Goal: Task Accomplishment & Management: Manage account settings

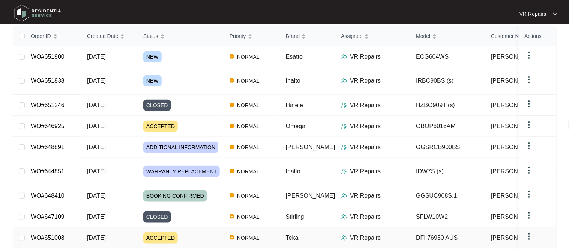
scroll to position [28, 0]
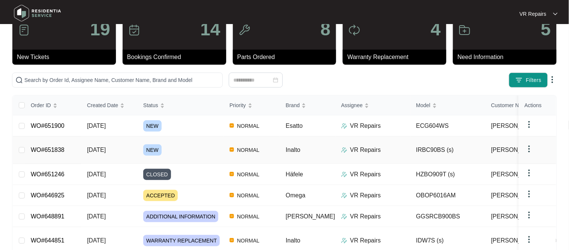
click at [53, 149] on link "WO#651838" at bounding box center [48, 149] width 34 height 6
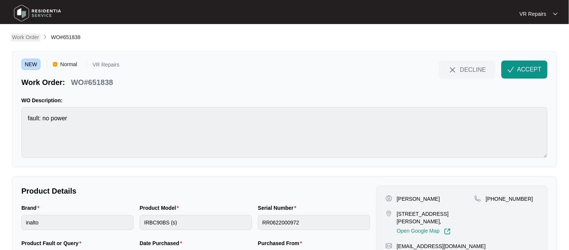
click at [23, 36] on p "Work Order" at bounding box center [25, 37] width 27 height 8
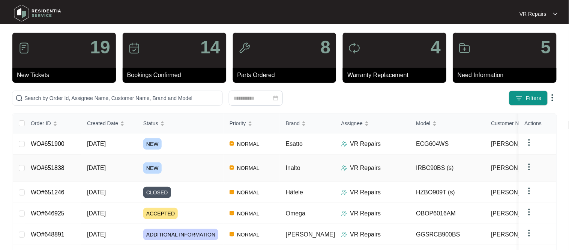
scroll to position [13, 0]
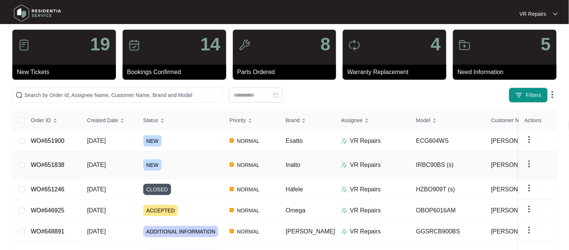
click at [53, 164] on link "WO#651838" at bounding box center [48, 164] width 34 height 6
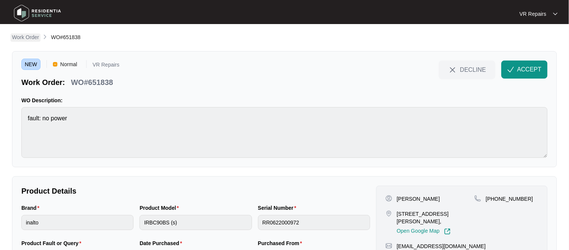
click at [34, 37] on p "Work Order" at bounding box center [25, 37] width 27 height 8
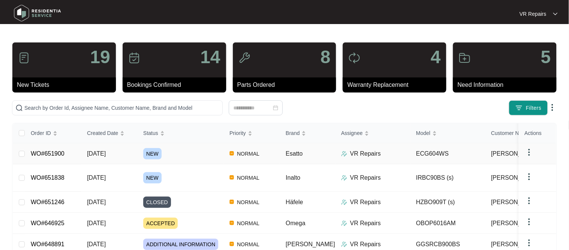
click at [56, 152] on link "WO#651900" at bounding box center [48, 153] width 34 height 6
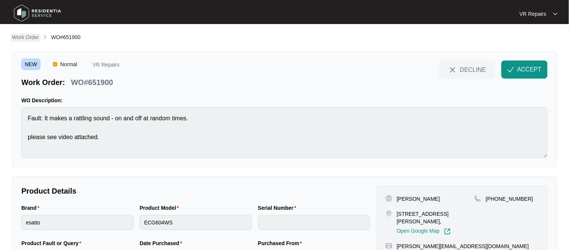
click at [20, 36] on p "Work Order" at bounding box center [25, 37] width 27 height 8
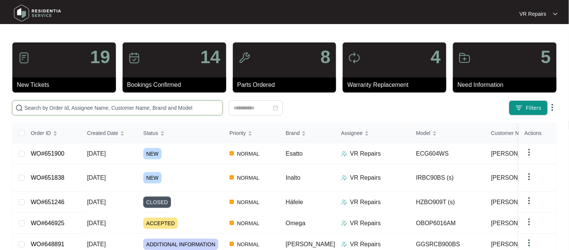
click at [63, 108] on input "text" at bounding box center [121, 108] width 195 height 8
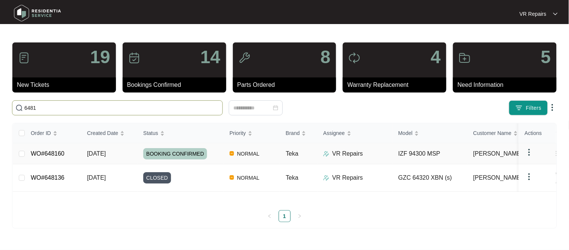
type input "6481"
click at [54, 154] on link "WO#648160" at bounding box center [48, 153] width 34 height 6
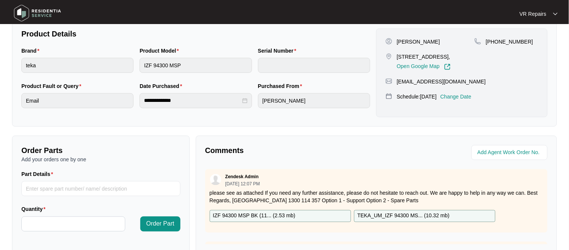
scroll to position [159, 0]
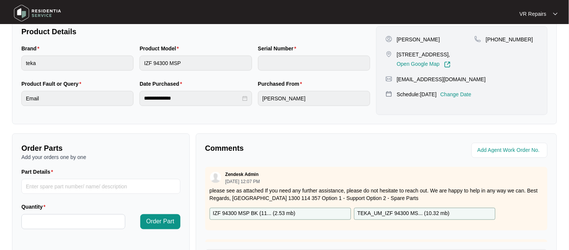
click at [316, 187] on p "please see as attached If you need any further assistance, please do not hesita…" at bounding box center [377, 194] width 334 height 15
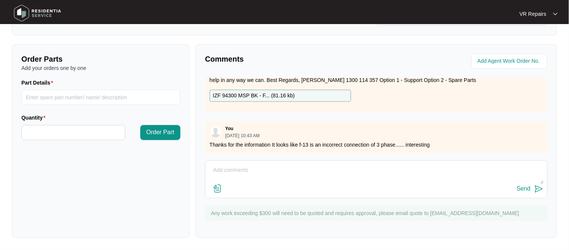
scroll to position [248, 0]
click at [494, 142] on p "Thanks for the information It looks like f-13 is an incorrect connection of 3 p…" at bounding box center [377, 145] width 334 height 8
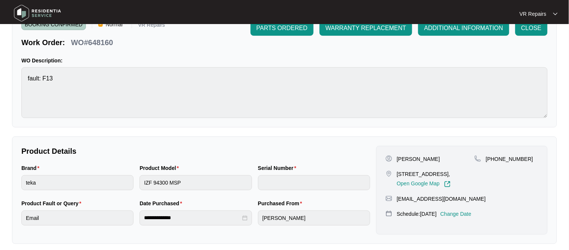
scroll to position [0, 0]
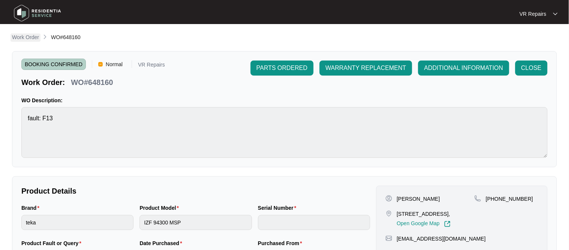
click at [27, 33] on p "Work Order" at bounding box center [25, 37] width 27 height 8
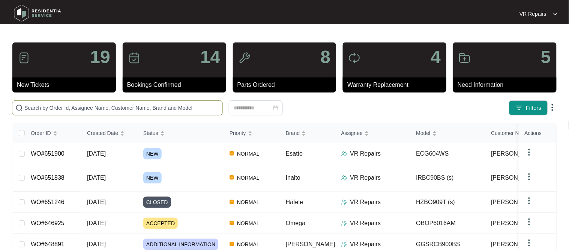
click at [59, 107] on input "text" at bounding box center [121, 108] width 195 height 8
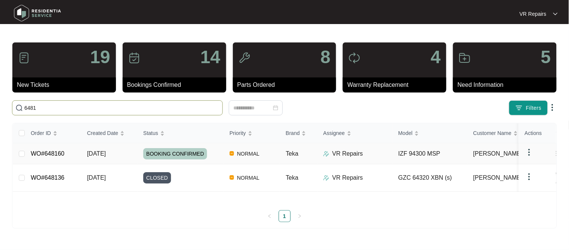
type input "6481"
click at [61, 156] on link "WO#648160" at bounding box center [48, 153] width 34 height 6
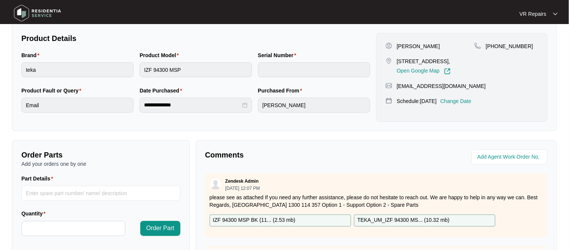
scroll to position [248, 0]
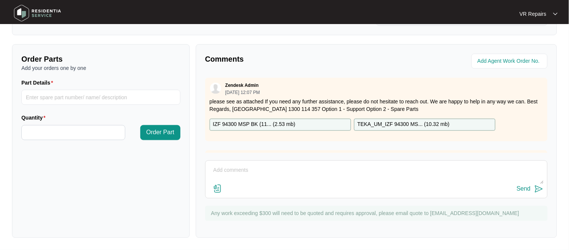
click at [305, 146] on div "Zendesk Admin [DATE] 12:07 PM please see as attached If you need any further as…" at bounding box center [376, 115] width 343 height 75
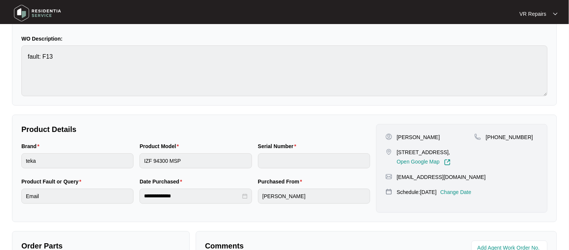
scroll to position [0, 0]
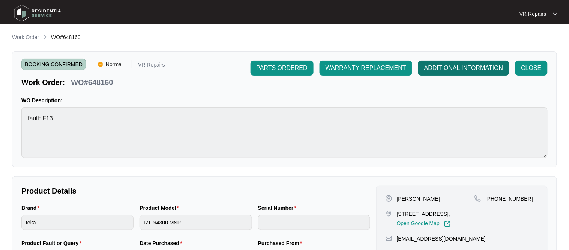
click at [457, 70] on span "ADDITIONAL INFORMATION" at bounding box center [463, 67] width 79 height 9
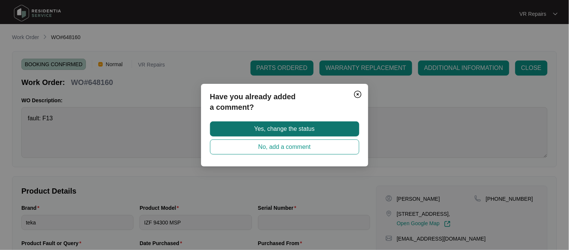
click at [275, 128] on span "Yes, change the status" at bounding box center [284, 128] width 60 height 9
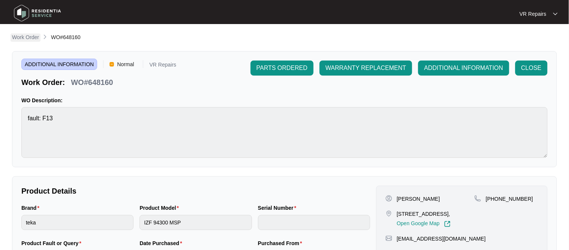
click at [32, 39] on p "Work Order" at bounding box center [25, 37] width 27 height 8
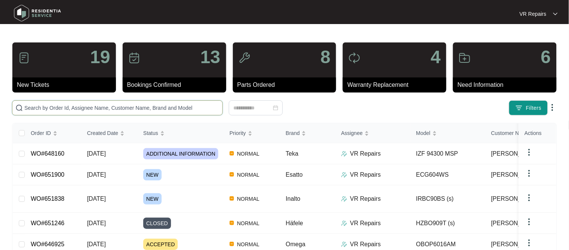
click at [86, 107] on input "text" at bounding box center [121, 108] width 195 height 8
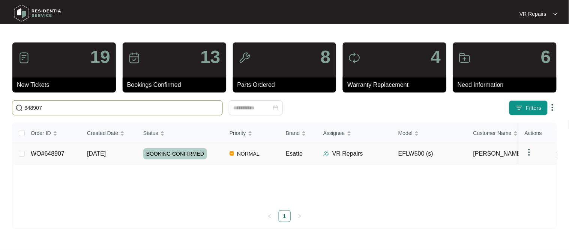
type input "648907"
click at [65, 151] on td "WO#648907" at bounding box center [53, 153] width 56 height 21
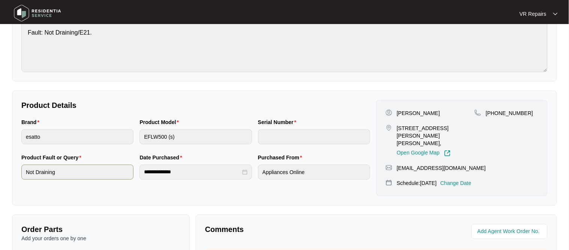
scroll to position [5, 0]
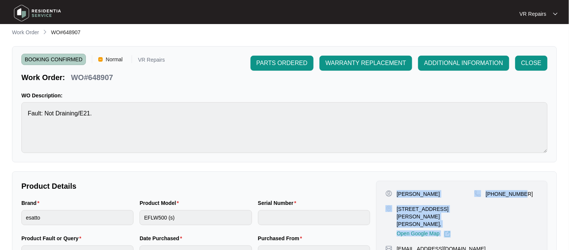
drag, startPoint x: 398, startPoint y: 196, endPoint x: 536, endPoint y: 198, distance: 137.8
click at [536, 198] on div "[PERSON_NAME] [STREET_ADDRESS][PERSON_NAME][PERSON_NAME], Open Google Map [PHON…" at bounding box center [462, 213] width 153 height 47
copy div "[PERSON_NAME] [STREET_ADDRESS][PERSON_NAME][PERSON_NAME], Open Google Map [PHON…"
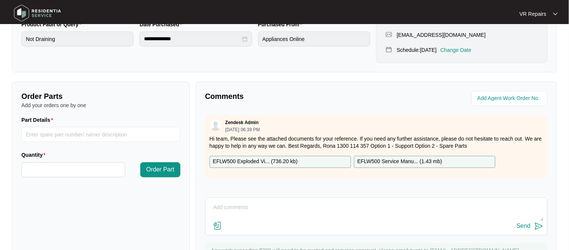
scroll to position [248, 0]
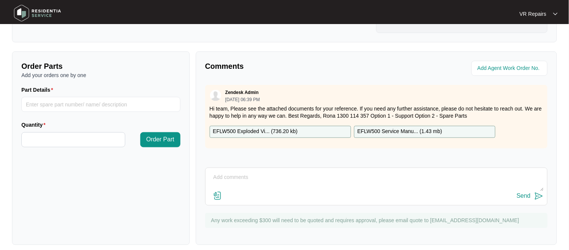
click at [234, 172] on textarea at bounding box center [376, 182] width 334 height 20
paste textarea "Investigated the washing machine, and opened up the filter area to release all …"
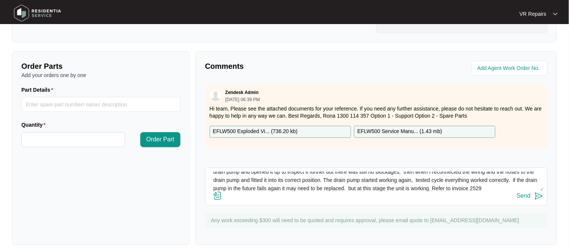
scroll to position [30, 0]
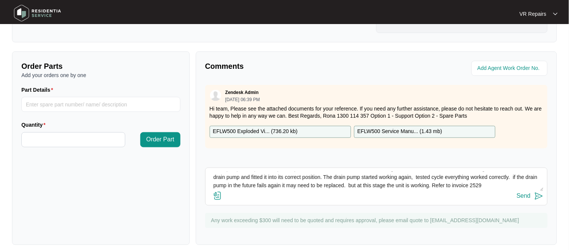
type textarea "Investigated the washing machine, and opened up the filter area to release all …"
click at [527, 193] on div "Send" at bounding box center [524, 196] width 14 height 7
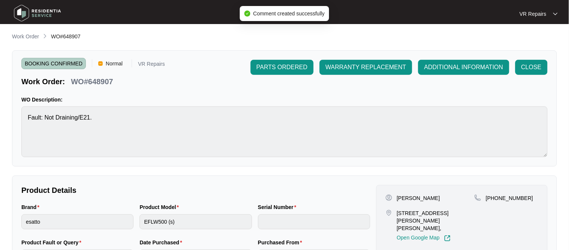
scroll to position [0, 0]
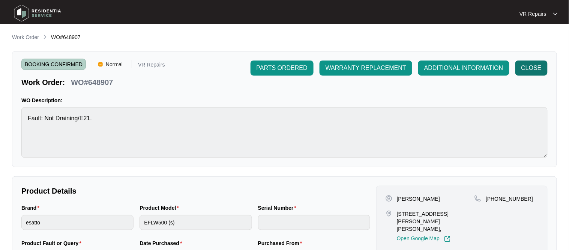
click at [530, 64] on span "CLOSE" at bounding box center [532, 67] width 20 height 9
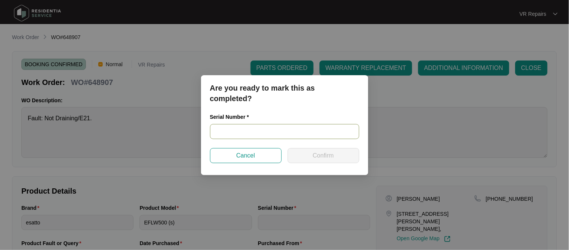
click at [233, 131] on input "text" at bounding box center [284, 131] width 149 height 15
paste input "540U6367801A3035S00328"
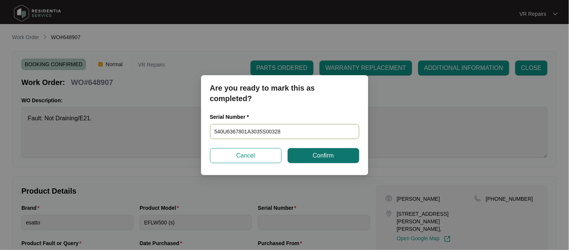
type input "540U6367801A3035S00328"
click at [298, 151] on button "Confirm" at bounding box center [324, 155] width 72 height 15
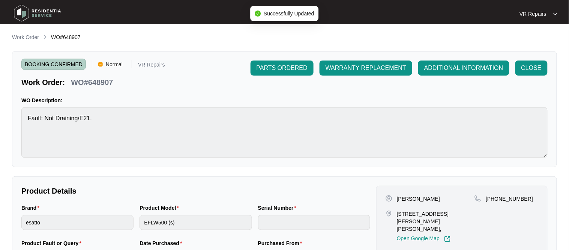
type input "540U6367801A3035S00328"
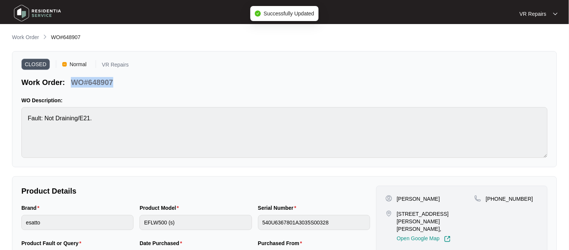
drag, startPoint x: 114, startPoint y: 83, endPoint x: 74, endPoint y: 83, distance: 39.4
click at [74, 83] on div "WO#648907" at bounding box center [92, 80] width 48 height 13
copy p "WO#648907"
click at [28, 36] on p "Work Order" at bounding box center [25, 37] width 27 height 8
